Goal: Information Seeking & Learning: Learn about a topic

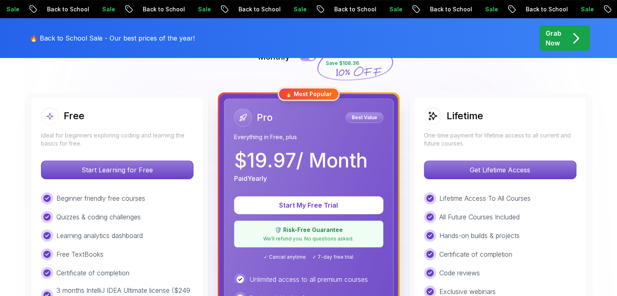
scroll to position [203, 0]
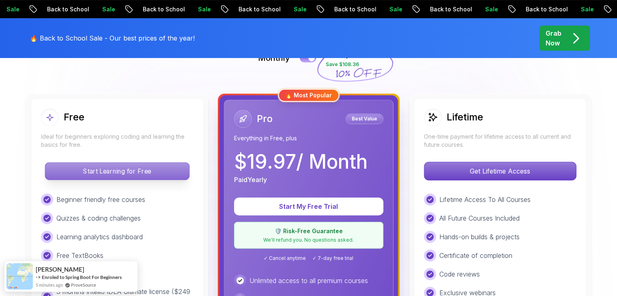
click at [95, 171] on p "Start Learning for Free" at bounding box center [117, 171] width 144 height 17
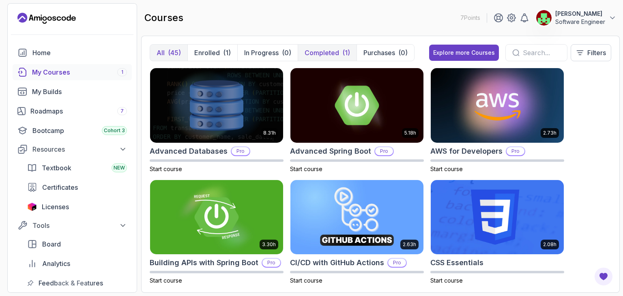
click at [326, 53] on p "Completed" at bounding box center [322, 53] width 34 height 10
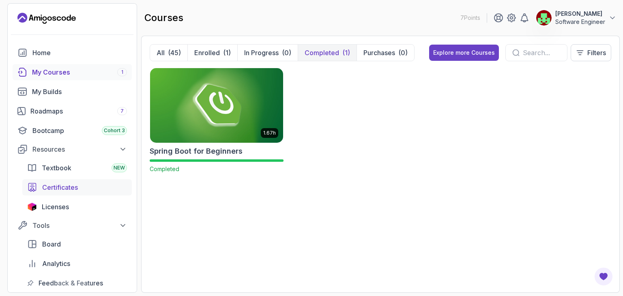
click at [57, 192] on span "Certificates" at bounding box center [60, 188] width 36 height 10
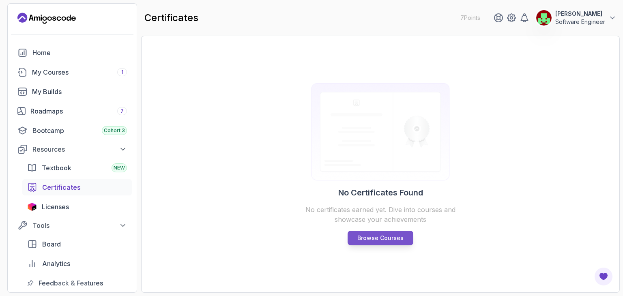
click at [380, 237] on p "Browse Courses" at bounding box center [380, 238] width 46 height 8
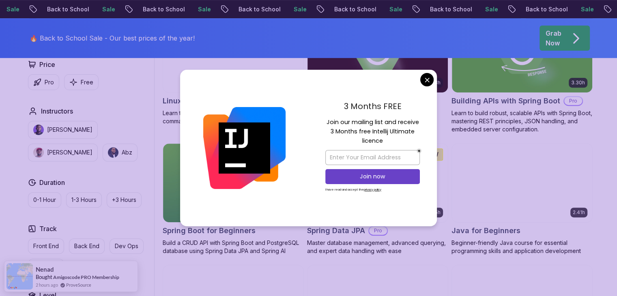
scroll to position [300, 0]
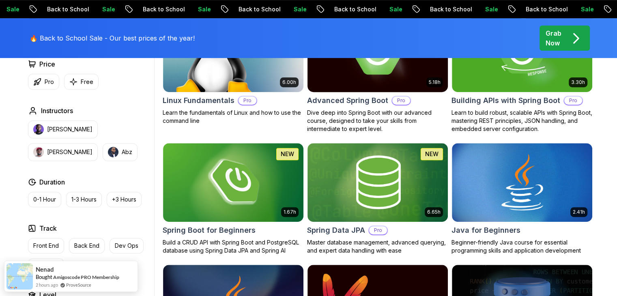
click at [198, 210] on img at bounding box center [232, 182] width 147 height 82
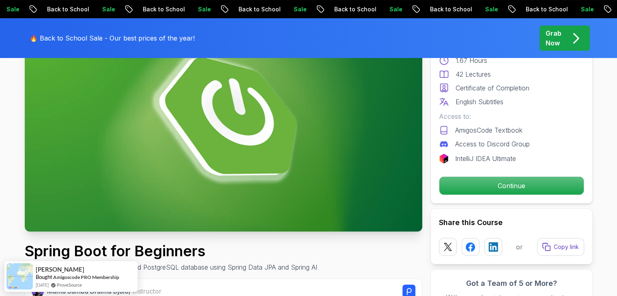
scroll to position [99, 0]
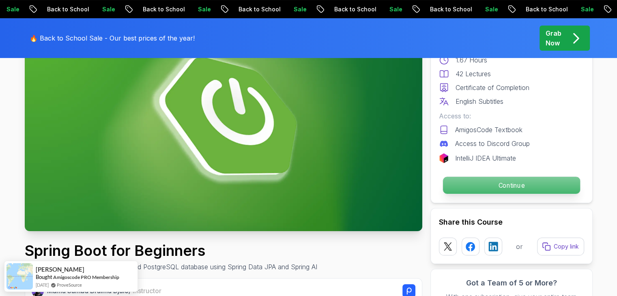
click at [494, 183] on p "Continue" at bounding box center [510, 185] width 137 height 17
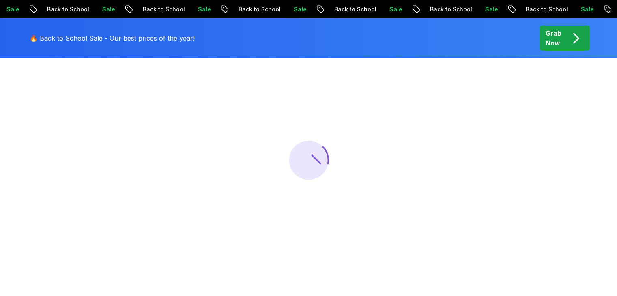
scroll to position [99, 0]
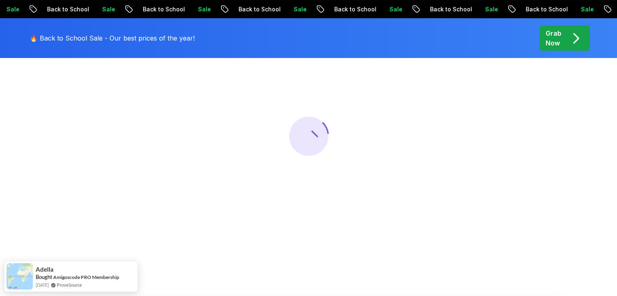
click at [178, 92] on div at bounding box center [308, 136] width 617 height 296
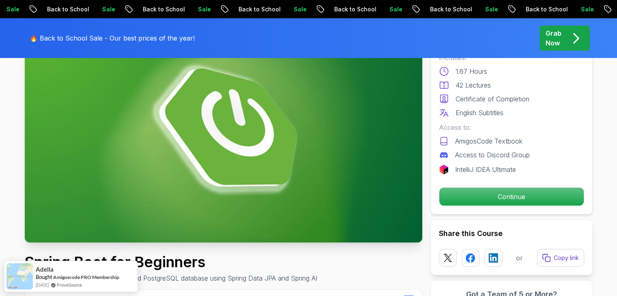
scroll to position [0, 0]
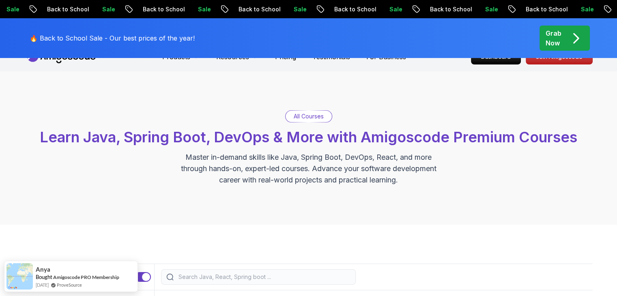
scroll to position [15, 0]
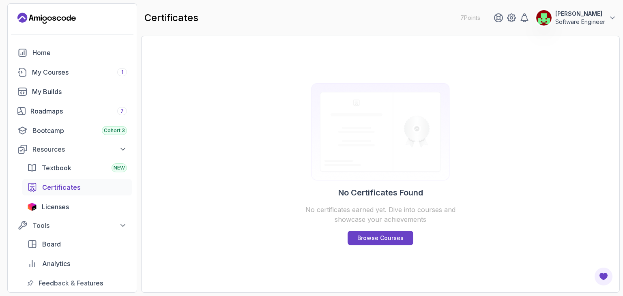
click at [63, 183] on span "Certificates" at bounding box center [61, 188] width 39 height 10
click at [365, 237] on p "Browse Courses" at bounding box center [380, 238] width 46 height 8
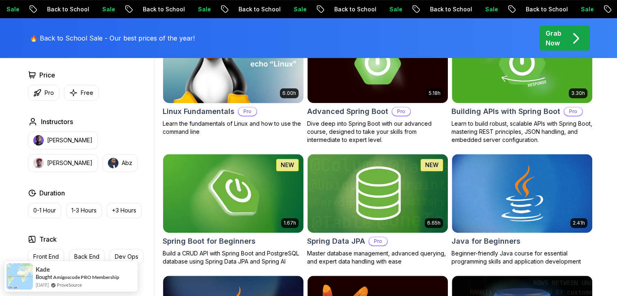
scroll to position [290, 0]
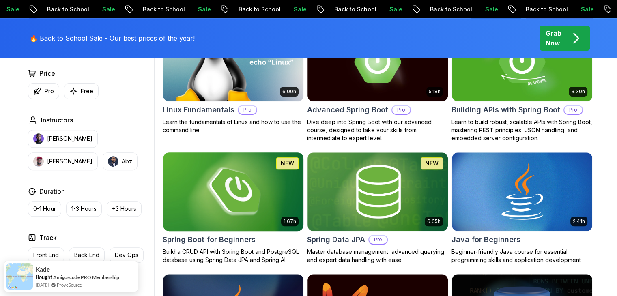
click at [216, 185] on img at bounding box center [232, 191] width 147 height 82
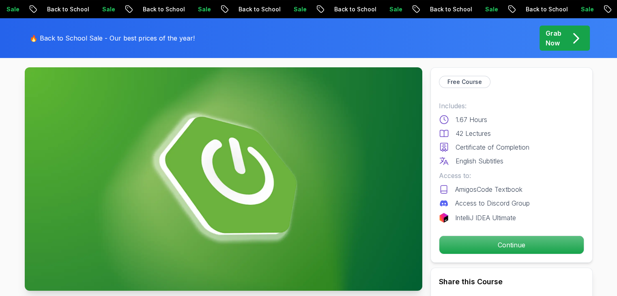
scroll to position [41, 0]
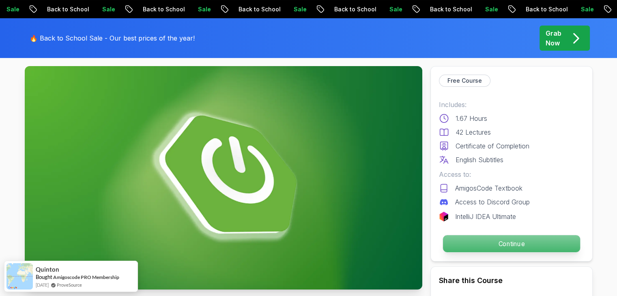
click at [494, 242] on p "Continue" at bounding box center [510, 243] width 137 height 17
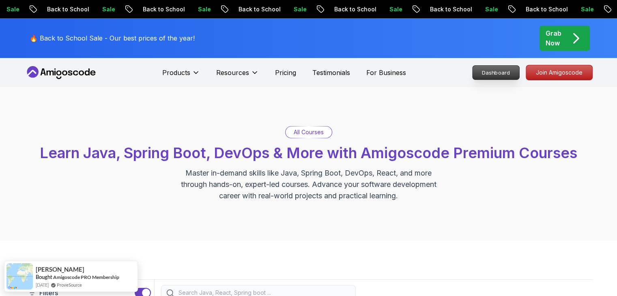
click at [509, 73] on p "Dashboard" at bounding box center [495, 73] width 47 height 14
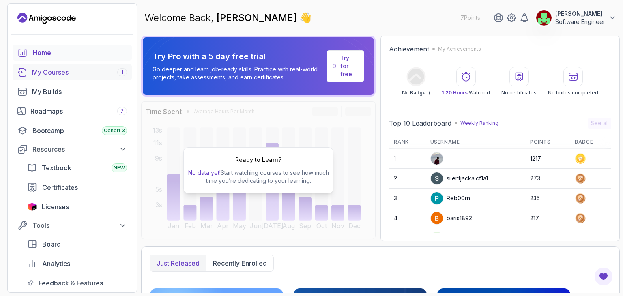
click at [45, 70] on div "My Courses 1" at bounding box center [79, 72] width 95 height 10
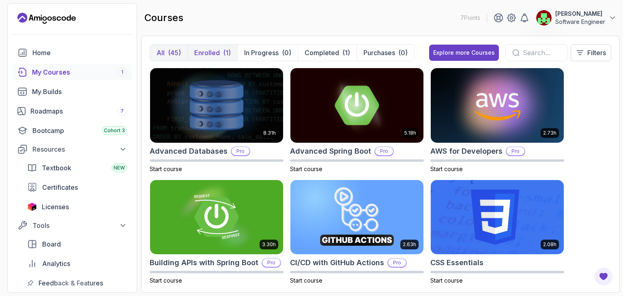
click at [211, 55] on p "Enrolled" at bounding box center [207, 53] width 26 height 10
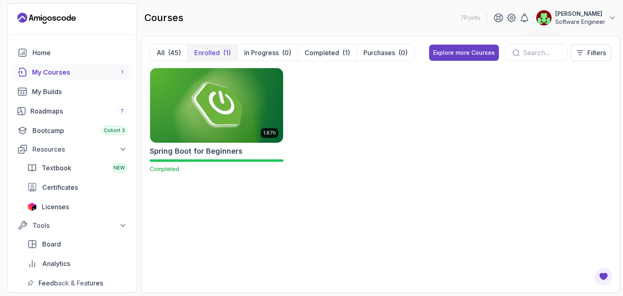
click at [219, 98] on img at bounding box center [217, 105] width 140 height 78
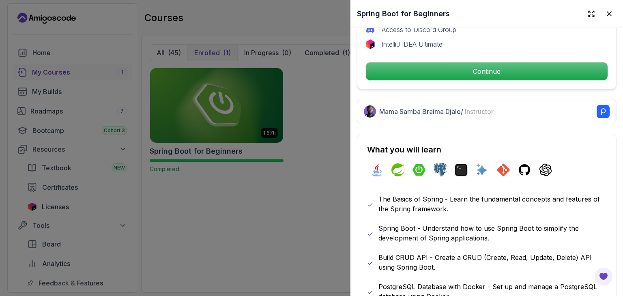
scroll to position [346, 0]
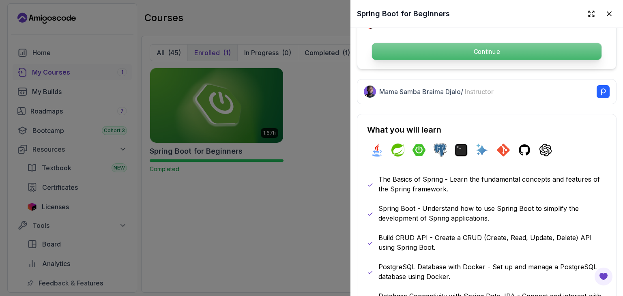
click at [422, 56] on button "Continue" at bounding box center [486, 52] width 230 height 18
click at [446, 54] on p "Continue" at bounding box center [487, 51] width 230 height 17
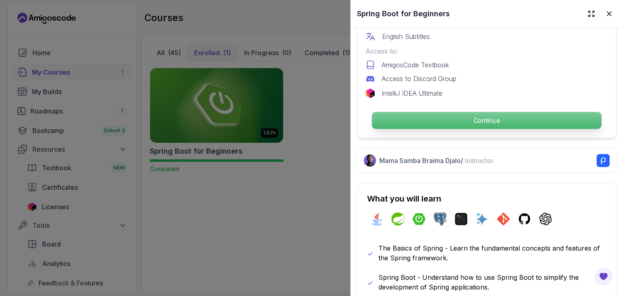
scroll to position [243, 0]
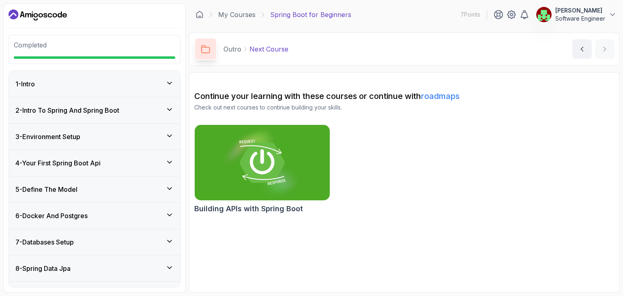
click at [170, 110] on icon at bounding box center [169, 109] width 4 height 2
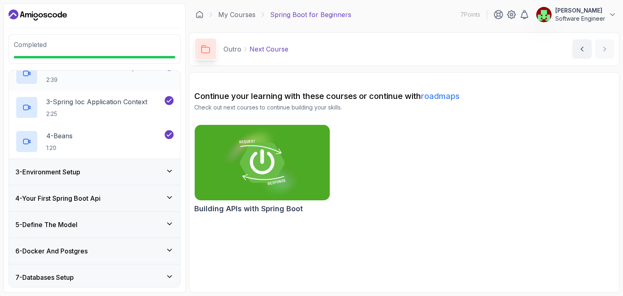
scroll to position [101, 0]
click at [167, 167] on icon at bounding box center [169, 170] width 8 height 8
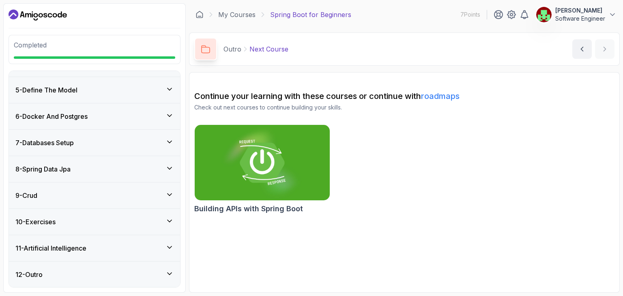
scroll to position [200, 0]
click at [167, 167] on icon at bounding box center [169, 169] width 8 height 8
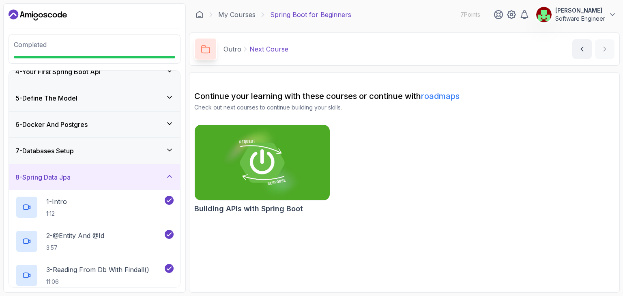
scroll to position [0, 0]
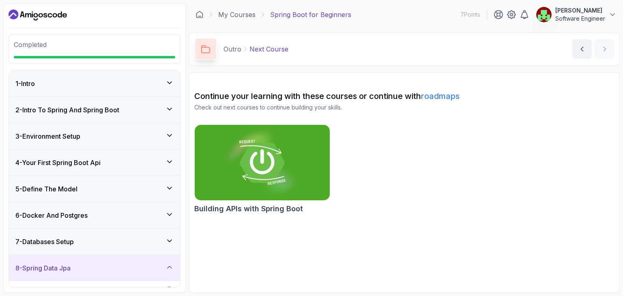
click at [172, 133] on icon at bounding box center [169, 135] width 8 height 8
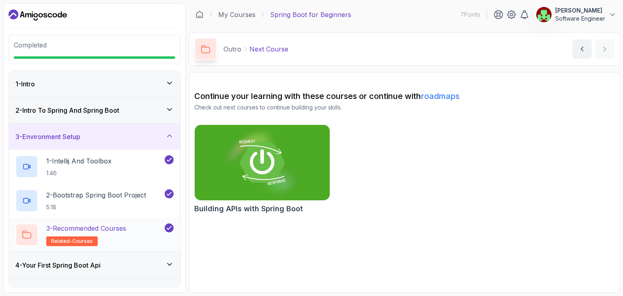
click at [79, 240] on span "related-courses" at bounding box center [72, 241] width 42 height 6
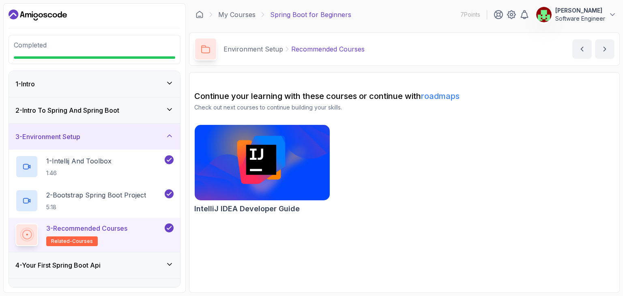
click at [273, 161] on img at bounding box center [262, 162] width 142 height 79
click at [62, 113] on h3 "2 - Intro To Spring And Spring Boot" at bounding box center [67, 110] width 104 height 10
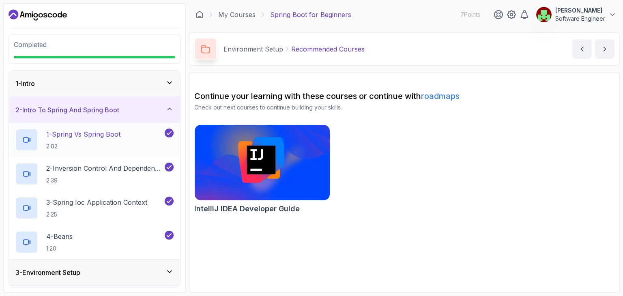
click at [82, 132] on p "1 - Spring Vs Spring Boot" at bounding box center [83, 134] width 74 height 10
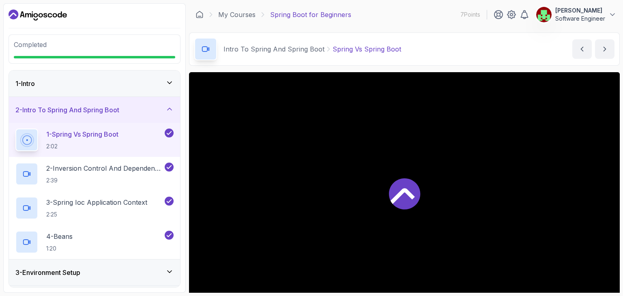
click at [83, 107] on h3 "2 - Intro To Spring And Spring Boot" at bounding box center [67, 110] width 104 height 10
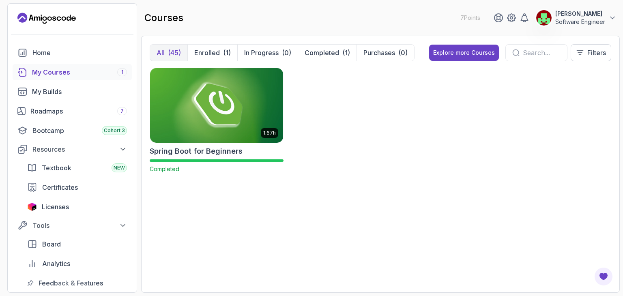
click at [222, 101] on img at bounding box center [217, 105] width 140 height 78
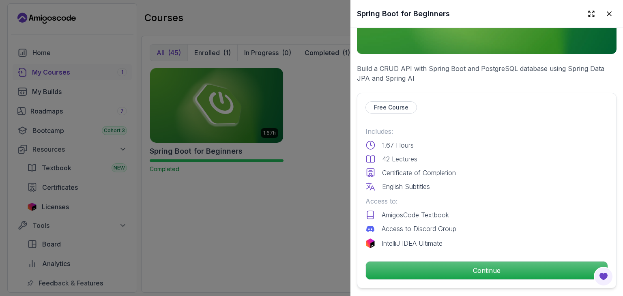
scroll to position [126, 0]
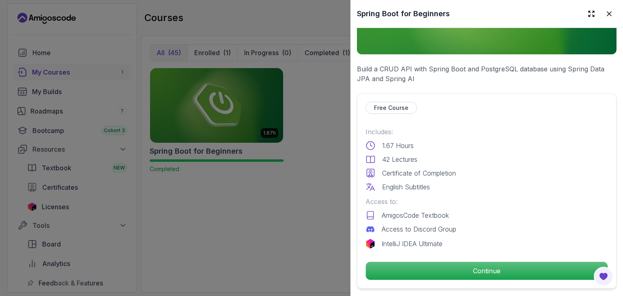
click at [390, 107] on p "Free Course" at bounding box center [391, 108] width 34 height 8
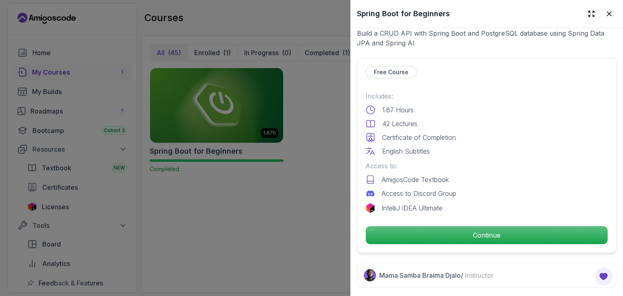
scroll to position [167, 0]
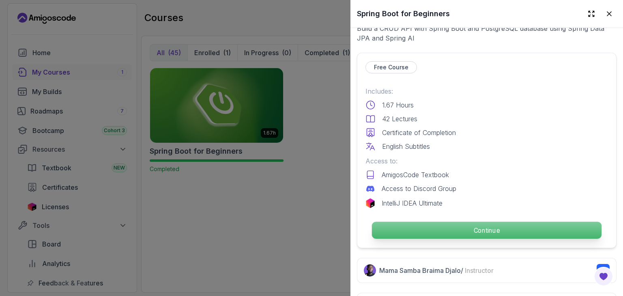
click at [457, 228] on p "Continue" at bounding box center [487, 230] width 230 height 17
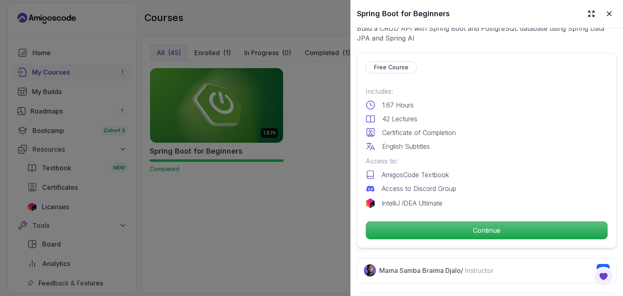
scroll to position [203, 0]
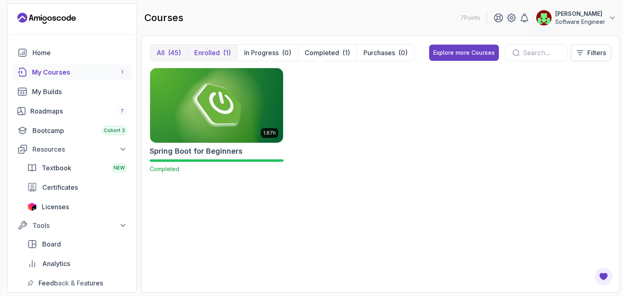
click at [207, 57] on p "Enrolled" at bounding box center [207, 53] width 26 height 10
click at [234, 122] on img at bounding box center [217, 105] width 140 height 78
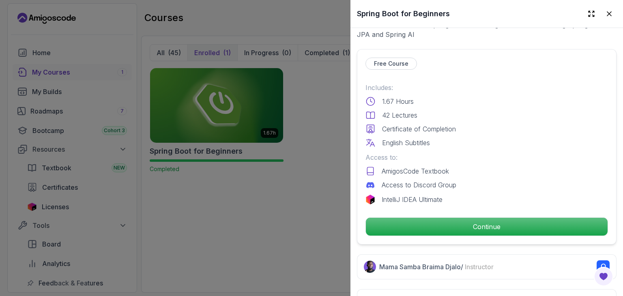
scroll to position [175, 0]
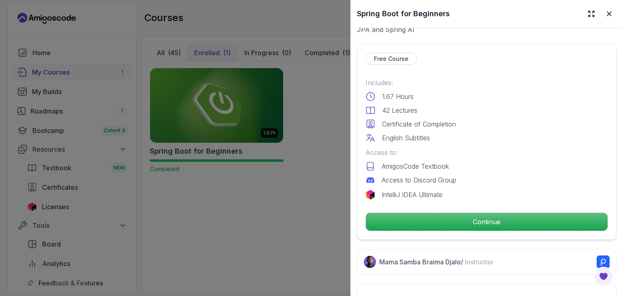
click at [325, 182] on div at bounding box center [311, 148] width 623 height 296
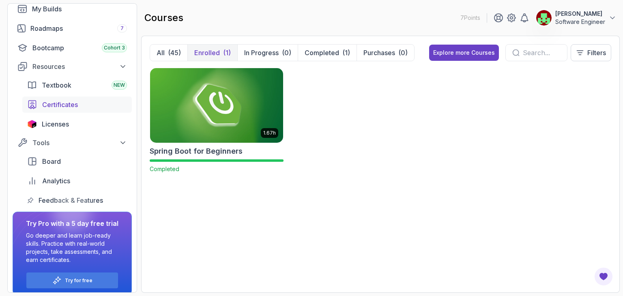
scroll to position [91, 0]
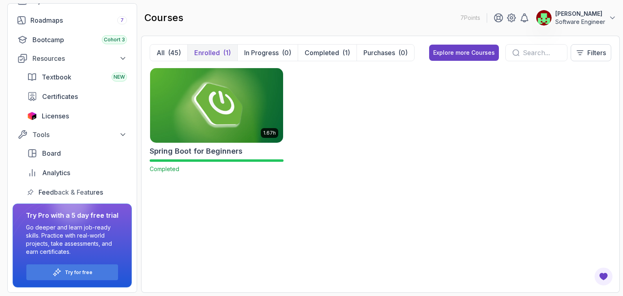
click at [216, 118] on img at bounding box center [217, 105] width 140 height 78
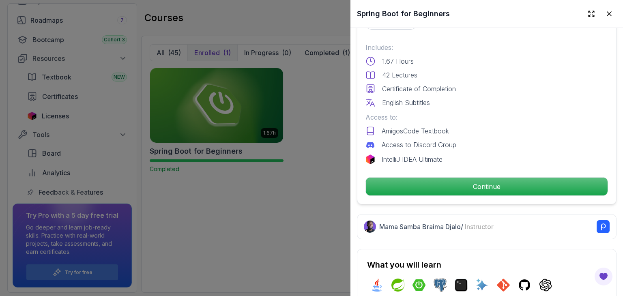
scroll to position [243, 0]
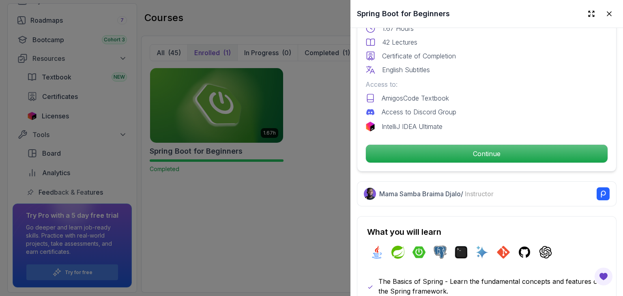
click at [491, 191] on span "Instructor" at bounding box center [479, 194] width 29 height 8
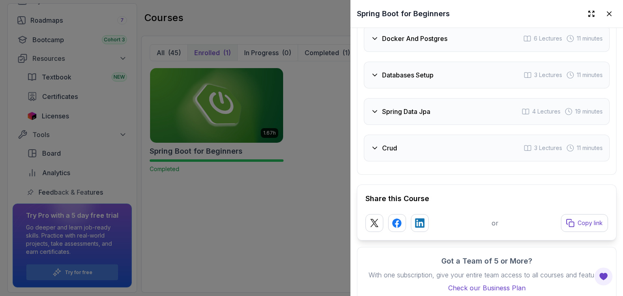
scroll to position [1567, 0]
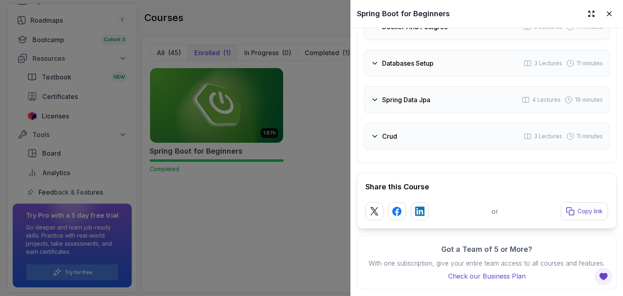
click at [376, 135] on icon at bounding box center [375, 136] width 4 height 2
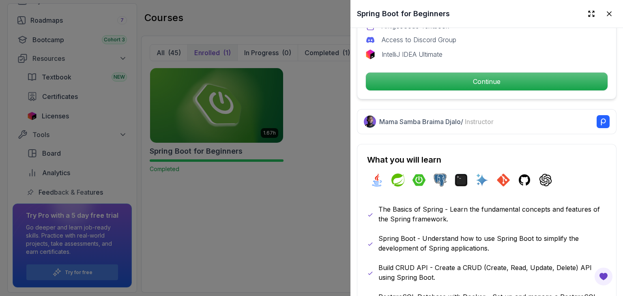
scroll to position [317, 0]
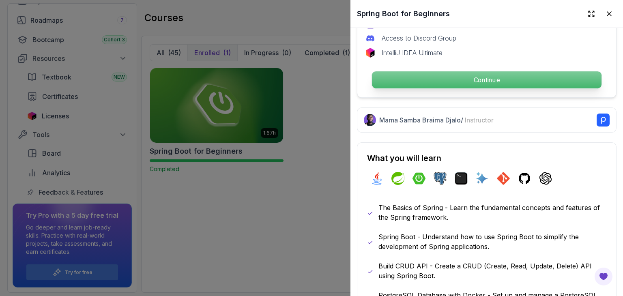
click at [477, 80] on p "Continue" at bounding box center [487, 79] width 230 height 17
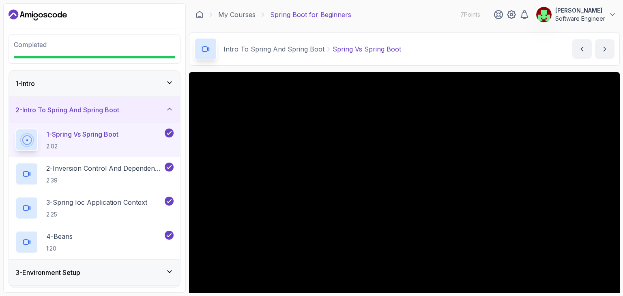
scroll to position [78, 0]
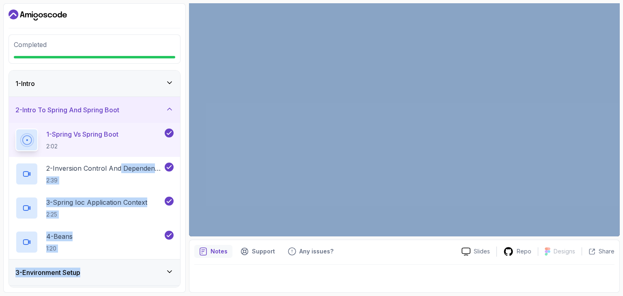
drag, startPoint x: 152, startPoint y: 159, endPoint x: 195, endPoint y: 129, distance: 53.2
click at [91, 93] on div "1 - Intro 2 - Intro To Spring And Spring Boot 1 - Spring Vs Spring Boot 2:02 2 …" at bounding box center [94, 179] width 171 height 217
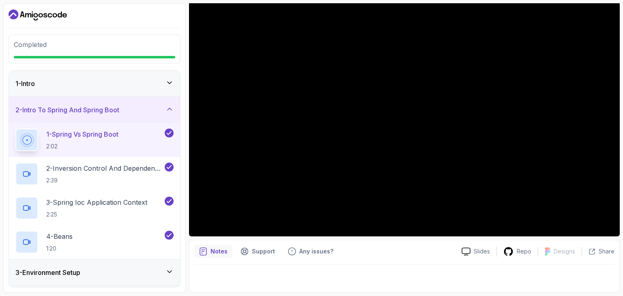
click at [102, 9] on div at bounding box center [95, 15] width 172 height 13
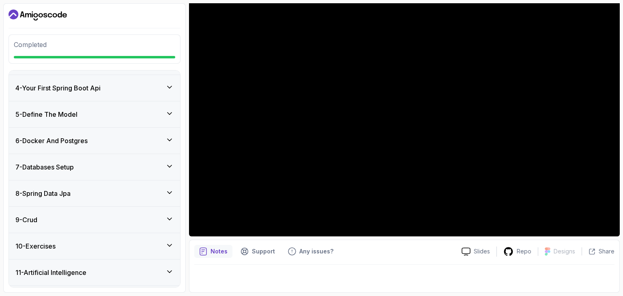
scroll to position [234, 0]
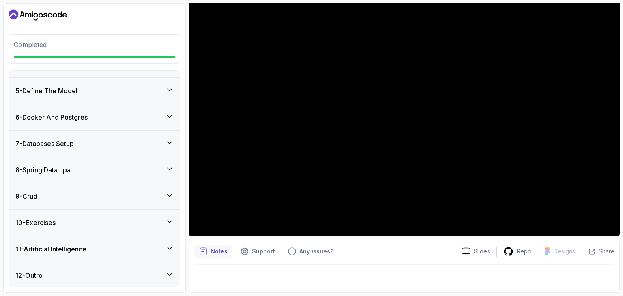
click at [169, 248] on icon at bounding box center [169, 248] width 4 height 2
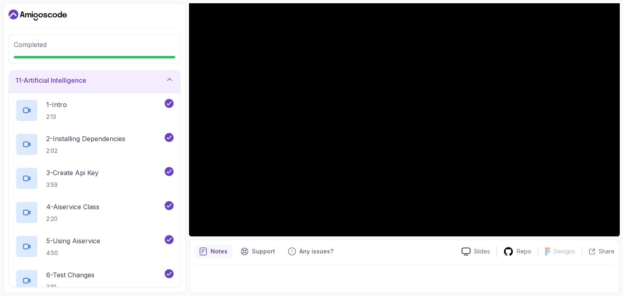
scroll to position [337, 0]
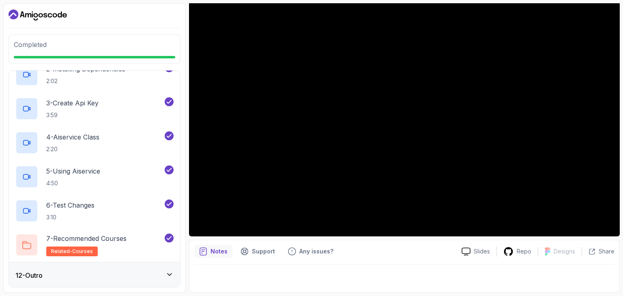
click at [169, 268] on div "12 - Outro" at bounding box center [94, 275] width 171 height 26
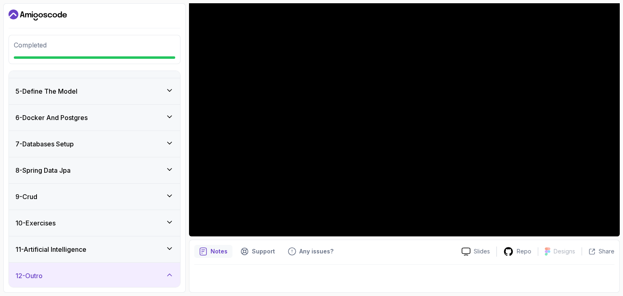
scroll to position [166, 0]
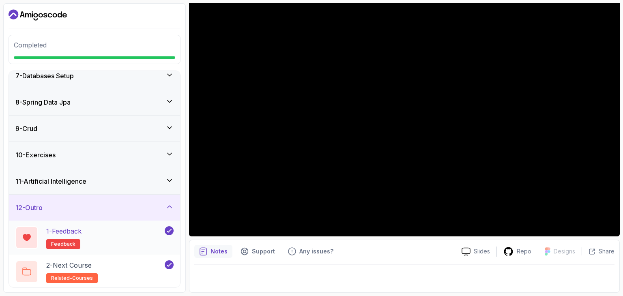
click at [51, 242] on span "feedback" at bounding box center [63, 244] width 24 height 6
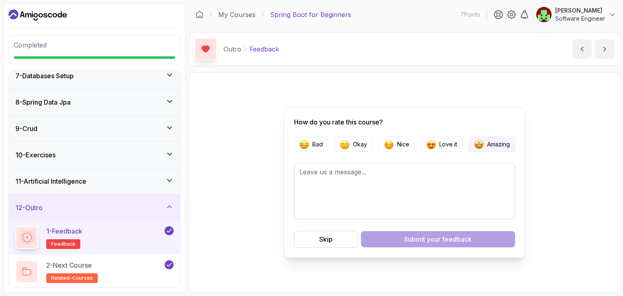
click at [487, 144] on p "Amazing" at bounding box center [498, 144] width 23 height 8
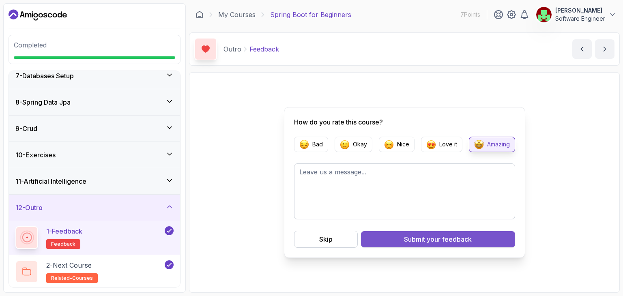
click at [423, 238] on div "Submit your feedback" at bounding box center [438, 239] width 68 height 10
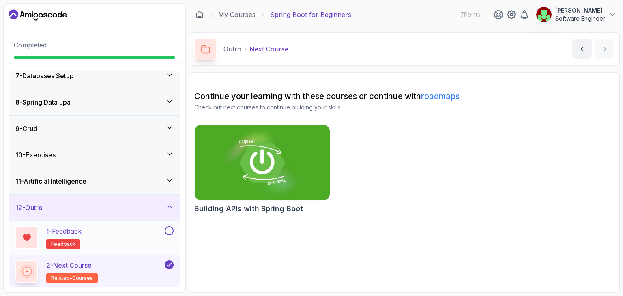
click at [71, 229] on p "1 - Feedback" at bounding box center [63, 231] width 35 height 10
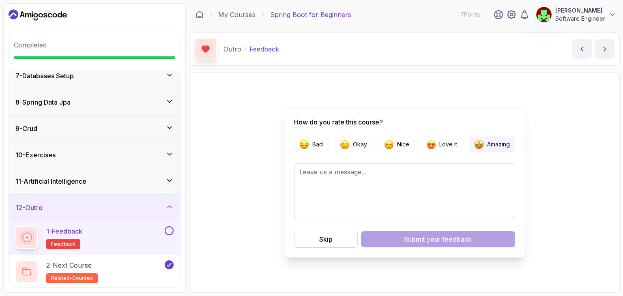
click at [497, 140] on button "Amazing" at bounding box center [492, 144] width 46 height 15
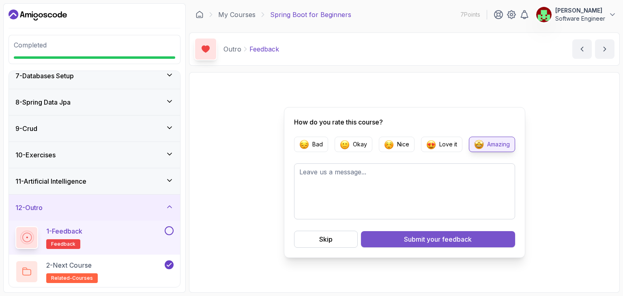
click at [448, 238] on span "your feedback" at bounding box center [449, 239] width 45 height 10
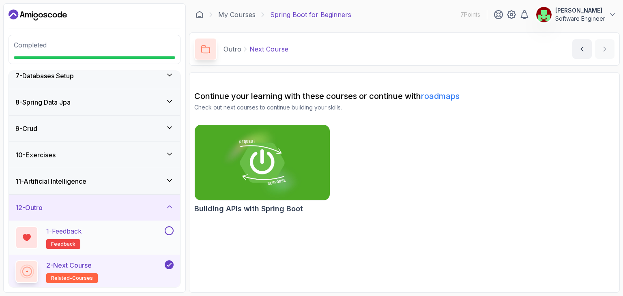
click at [171, 231] on button at bounding box center [169, 230] width 9 height 9
click at [170, 228] on icon at bounding box center [168, 231] width 7 height 8
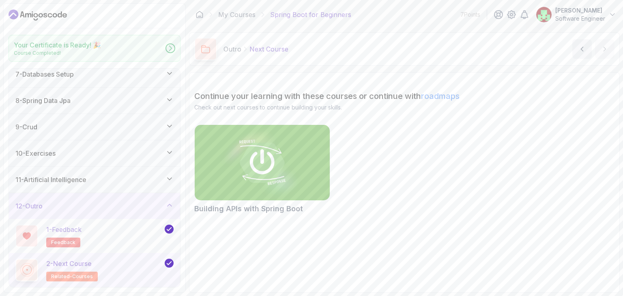
scroll to position [164, 0]
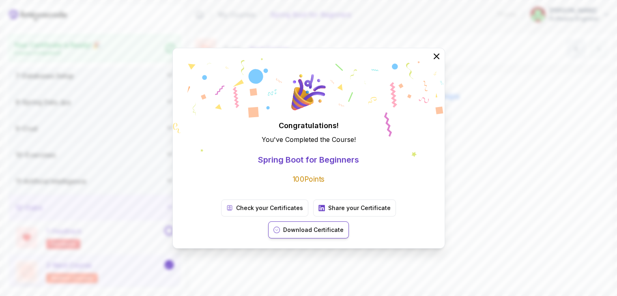
click at [344, 226] on p "Download Certificate" at bounding box center [313, 230] width 60 height 8
